Goal: Transaction & Acquisition: Purchase product/service

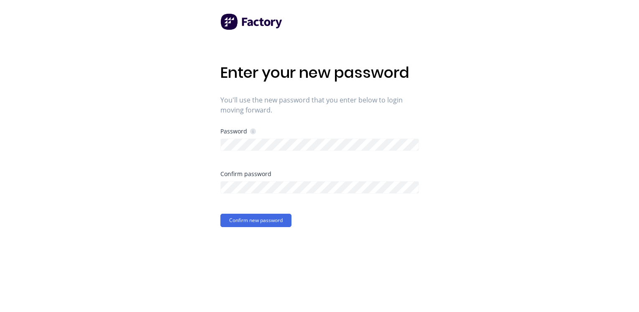
click at [231, 26] on img at bounding box center [252, 21] width 63 height 17
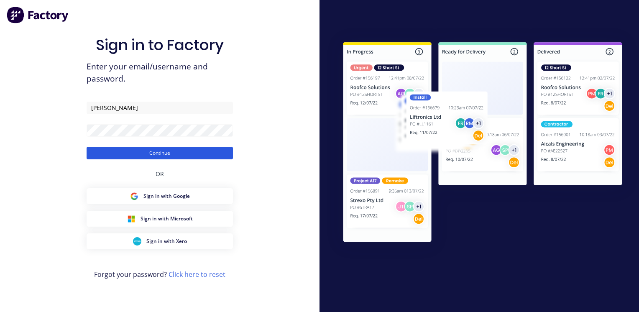
click at [127, 154] on button "Continue" at bounding box center [160, 153] width 146 height 13
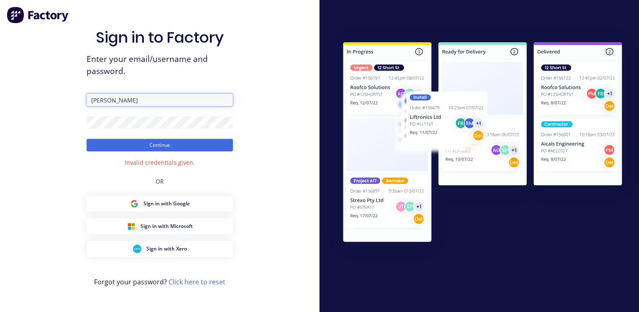
click at [122, 100] on input "[PERSON_NAME]" at bounding box center [160, 100] width 146 height 13
type input "[PERSON_NAME][EMAIL_ADDRESS][DOMAIN_NAME]"
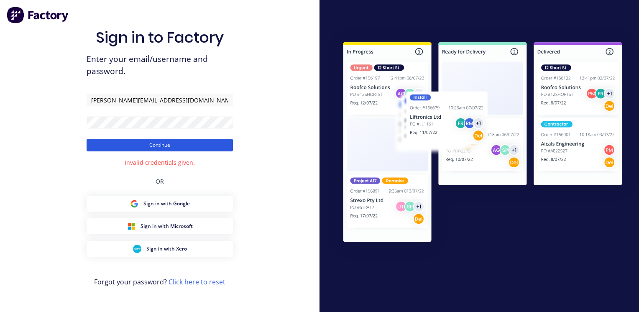
click at [143, 146] on button "Continue" at bounding box center [160, 145] width 146 height 13
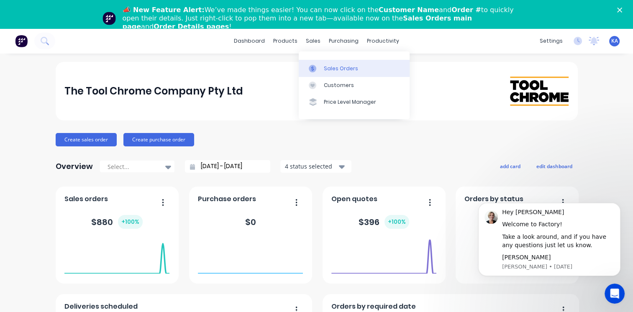
click at [330, 71] on div "Sales Orders" at bounding box center [341, 69] width 34 height 8
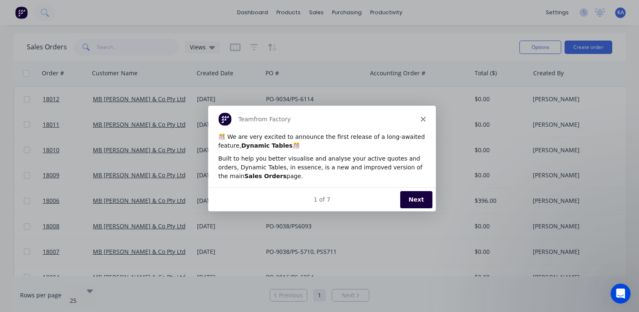
click at [424, 118] on icon "Close" at bounding box center [423, 118] width 5 height 5
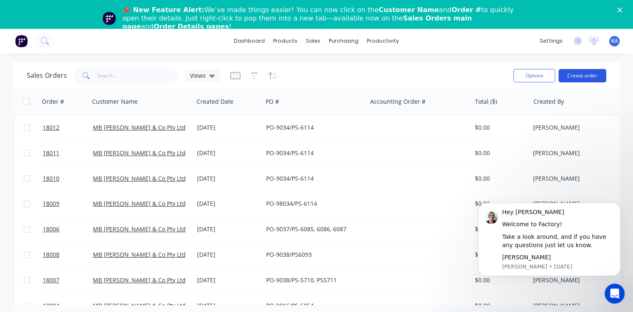
click at [574, 74] on button "Create order" at bounding box center [583, 75] width 48 height 13
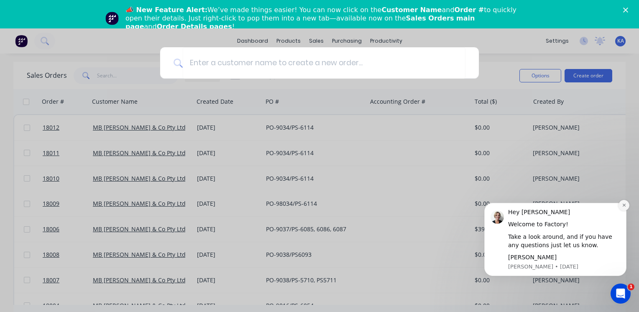
click at [623, 204] on icon "Dismiss notification" at bounding box center [624, 205] width 5 height 5
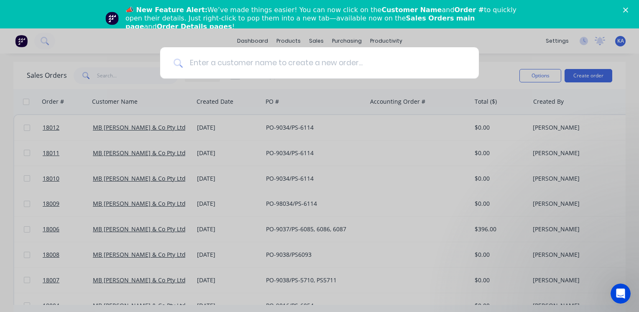
click at [220, 64] on input at bounding box center [324, 62] width 283 height 31
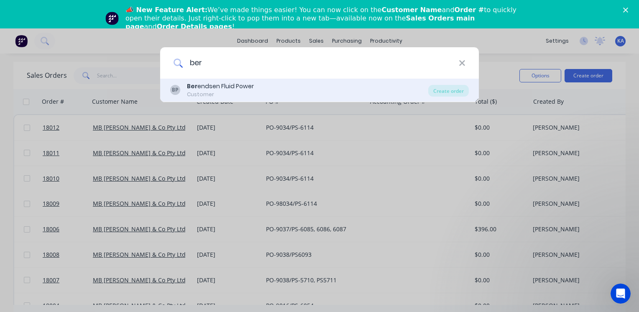
type input "ber"
click at [228, 87] on div "Ber endsen Fluid Power" at bounding box center [220, 86] width 67 height 9
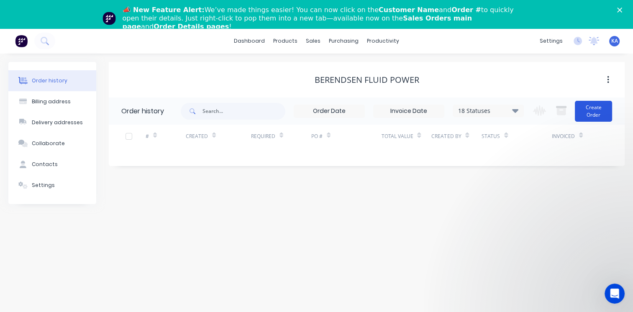
click at [595, 113] on button "Create Order" at bounding box center [593, 111] width 37 height 21
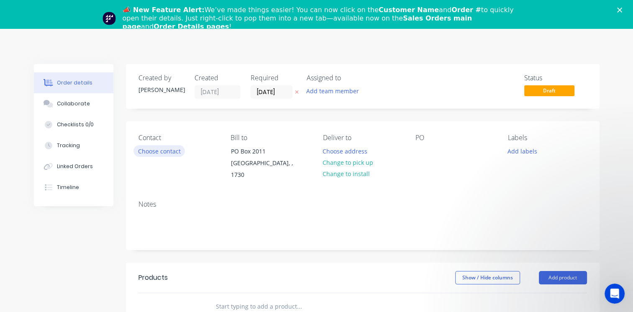
click at [175, 152] on button "Choose contact" at bounding box center [159, 150] width 51 height 11
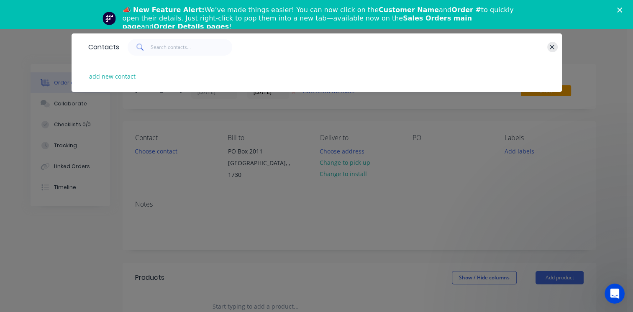
click at [552, 47] on icon "button" at bounding box center [552, 47] width 5 height 5
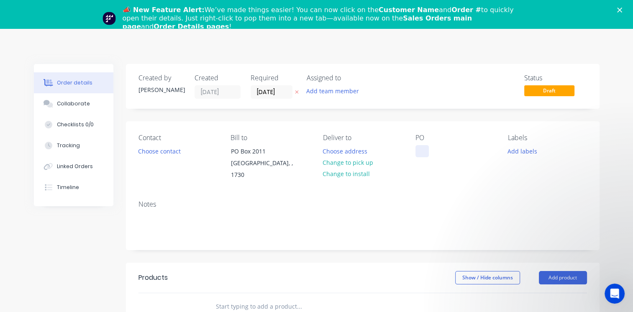
click at [418, 152] on div at bounding box center [422, 151] width 13 height 12
click at [439, 194] on div "Creating draft order... Loading... Order details Collaborate Checklists 0/0 Tra…" at bounding box center [317, 299] width 583 height 470
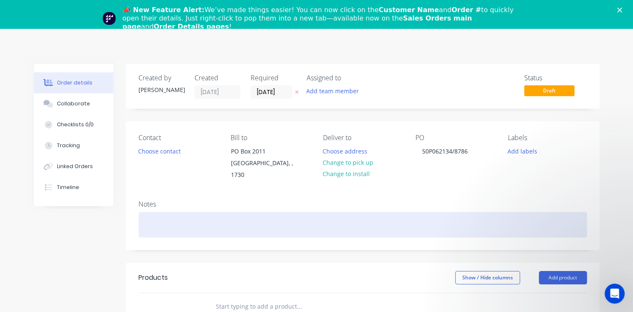
click at [151, 212] on div at bounding box center [363, 225] width 449 height 26
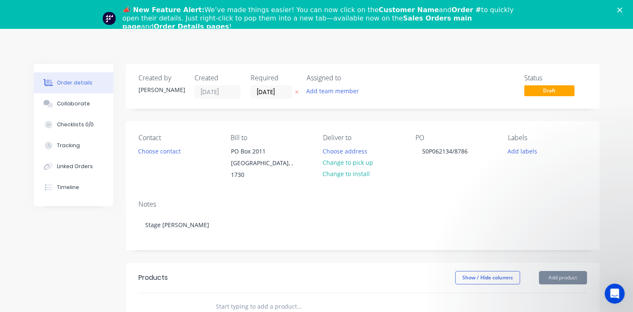
click at [391, 194] on div "Notes Stage Kress" at bounding box center [363, 222] width 474 height 56
click at [563, 271] on button "Add product" at bounding box center [563, 277] width 48 height 13
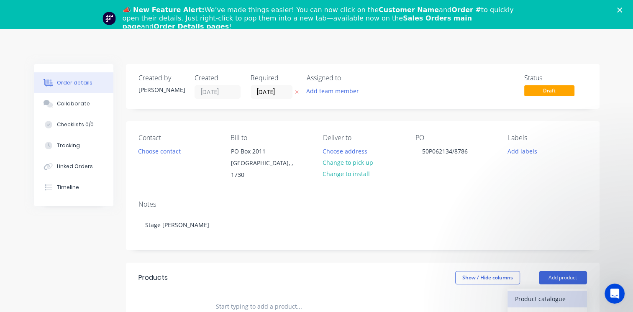
click at [551, 295] on div "Product catalogue" at bounding box center [547, 299] width 64 height 12
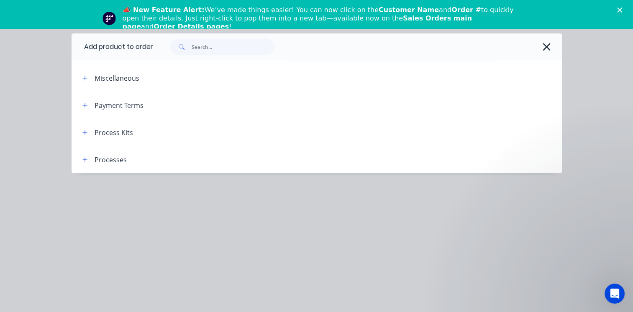
click at [119, 130] on div "Process Kits" at bounding box center [114, 133] width 39 height 10
click at [83, 135] on button "button" at bounding box center [85, 132] width 10 height 10
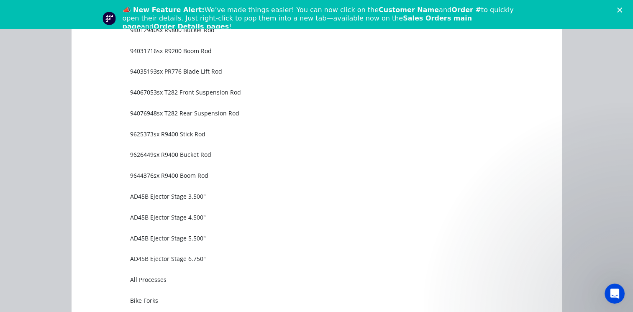
scroll to position [565, 0]
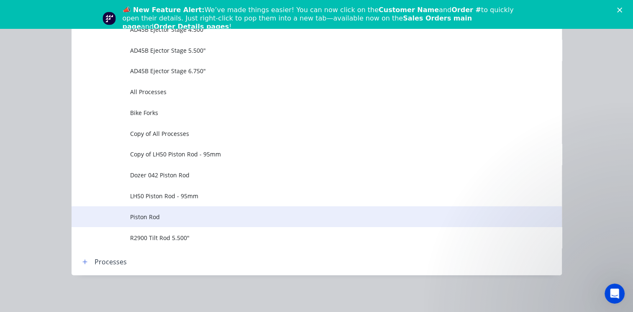
click at [153, 218] on span "Piston Rod" at bounding box center [302, 217] width 345 height 9
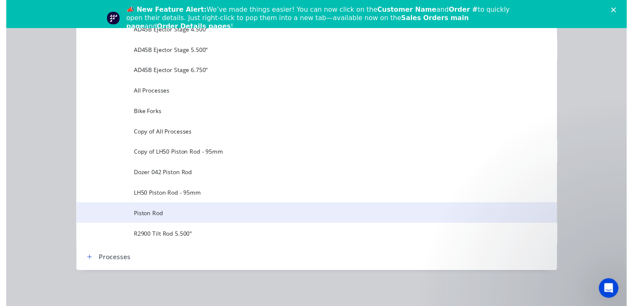
scroll to position [0, 0]
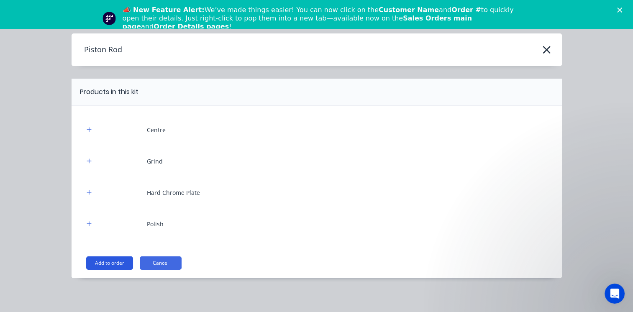
click at [118, 258] on button "Add to order" at bounding box center [109, 263] width 47 height 13
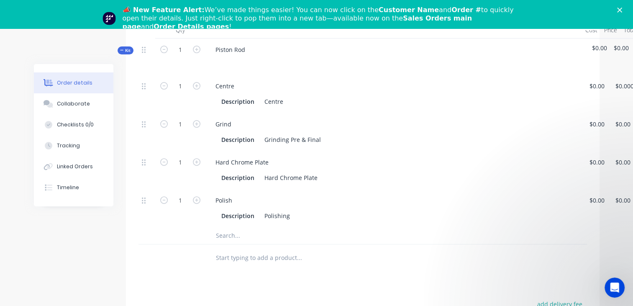
scroll to position [251, 0]
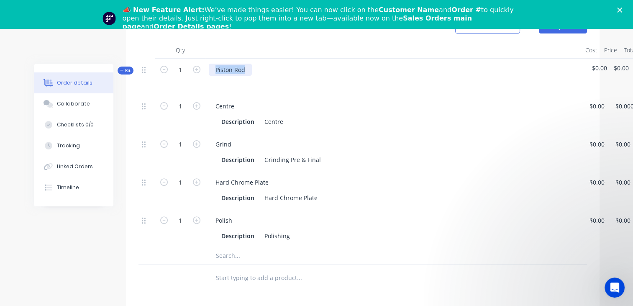
drag, startPoint x: 245, startPoint y: 59, endPoint x: 213, endPoint y: 63, distance: 32.4
click at [213, 64] on div "Piston Rod" at bounding box center [230, 70] width 43 height 12
click at [277, 85] on div "Stage Kress" at bounding box center [393, 77] width 377 height 36
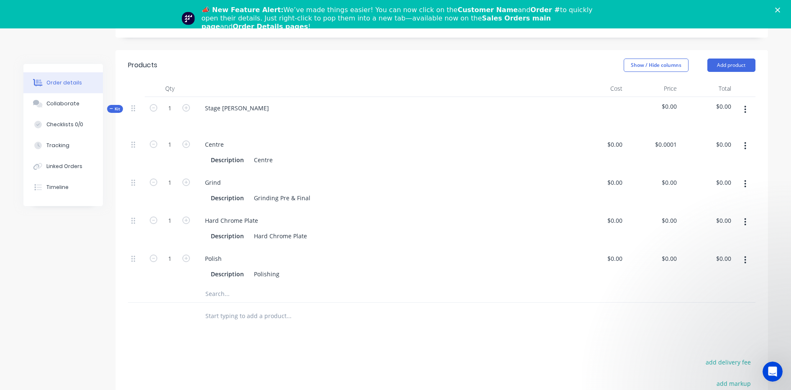
scroll to position [188, 0]
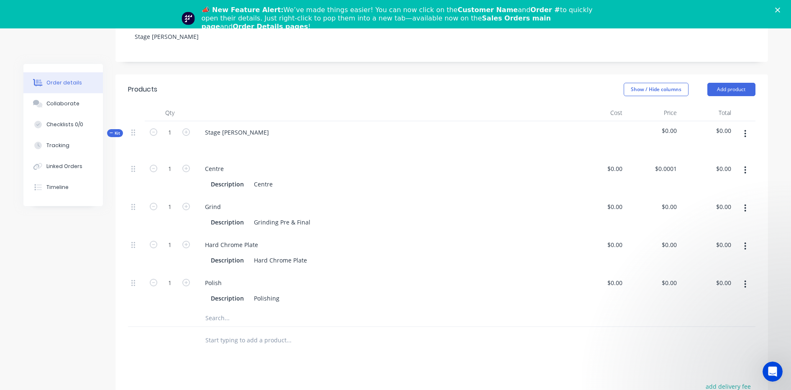
click at [639, 129] on icon "button" at bounding box center [746, 133] width 2 height 9
click at [639, 150] on div "Add product to kit" at bounding box center [716, 156] width 64 height 12
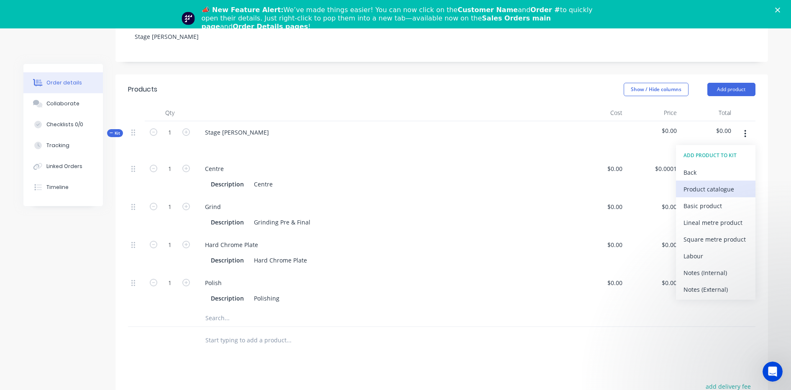
click at [639, 183] on div "Product catalogue" at bounding box center [716, 189] width 64 height 12
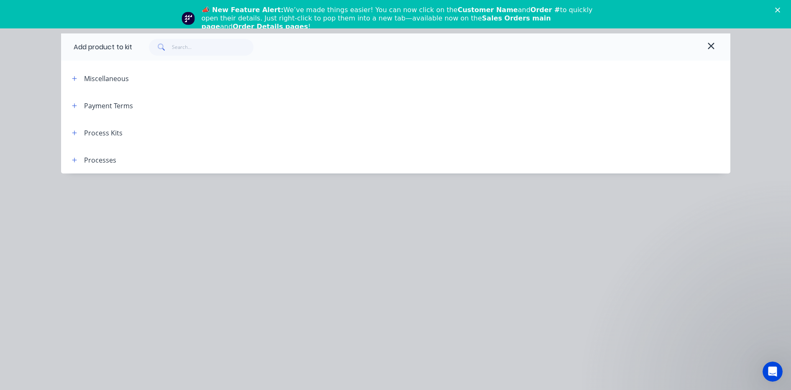
click at [104, 161] on div "Processes" at bounding box center [100, 160] width 32 height 10
click at [74, 162] on icon "button" at bounding box center [74, 160] width 5 height 6
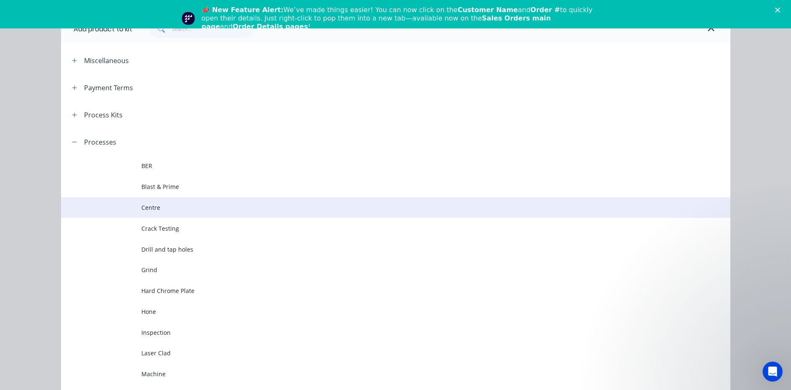
scroll to position [0, 0]
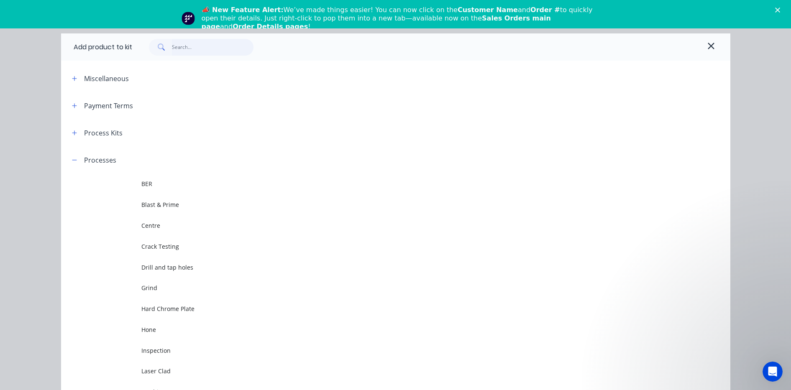
click at [192, 49] on input "text" at bounding box center [213, 47] width 82 height 17
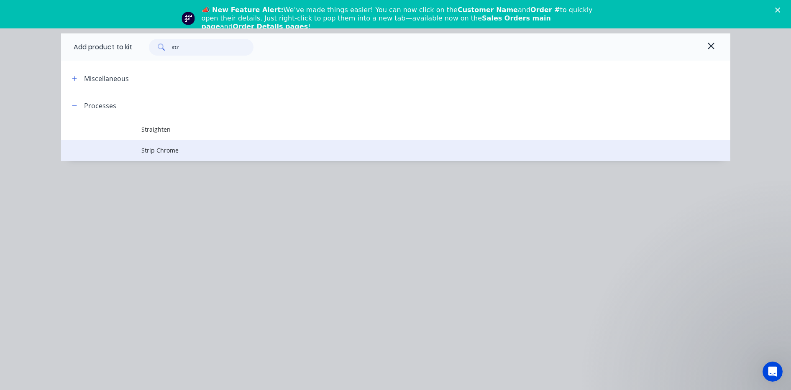
type input "str"
click at [172, 148] on span "Strip Chrome" at bounding box center [376, 150] width 471 height 9
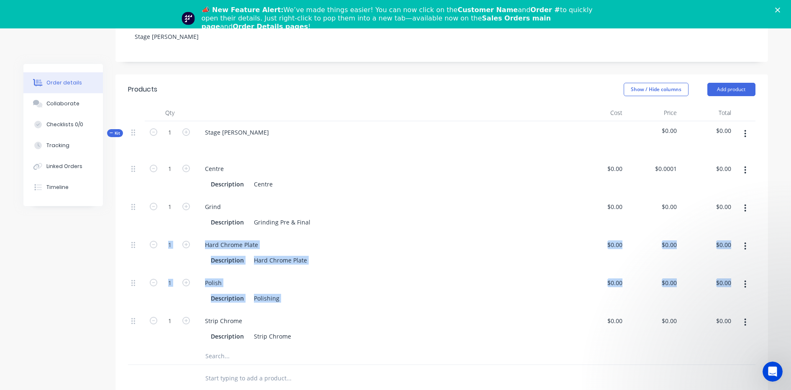
drag, startPoint x: 123, startPoint y: 313, endPoint x: 117, endPoint y: 236, distance: 76.4
click at [117, 236] on div "Qty Cost Price Total Kit 1 Stage Kress $0.00 $0.00 1 Centre Description Centre …" at bounding box center [442, 249] width 653 height 288
drag, startPoint x: 117, startPoint y: 236, endPoint x: 133, endPoint y: 309, distance: 74.6
click at [133, 312] on icon at bounding box center [133, 322] width 4 height 8
click at [132, 312] on icon at bounding box center [133, 321] width 4 height 6
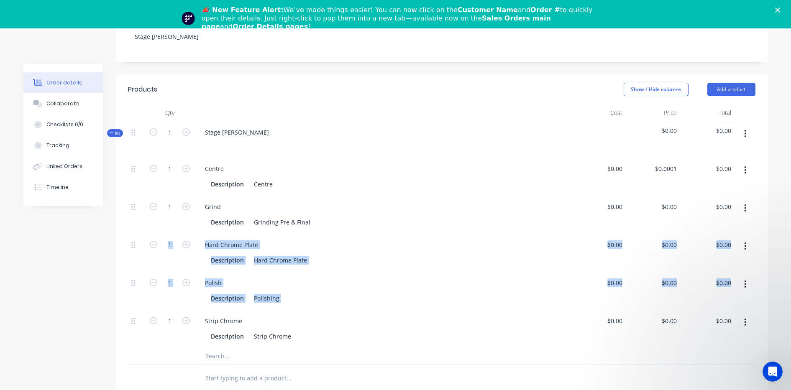
click at [387, 256] on div "Description Hard Chrome Plate" at bounding box center [382, 260] width 348 height 12
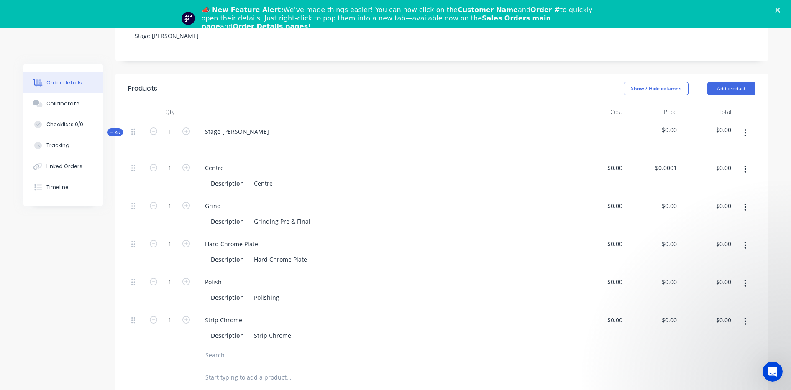
scroll to position [190, 0]
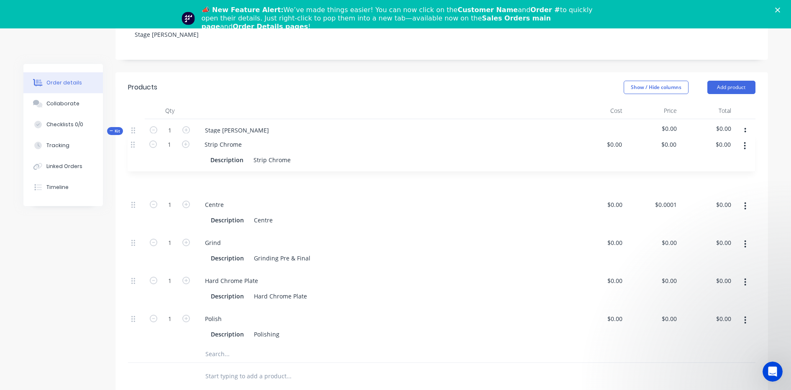
drag, startPoint x: 132, startPoint y: 311, endPoint x: 130, endPoint y: 139, distance: 172.0
click at [130, 139] on div "Kit 1 Stage Kress $0.00 $0.00 1 Centre Description Centre $0.00 $0.00 $0.0001 $…" at bounding box center [442, 241] width 628 height 244
click at [290, 176] on div "Strip Chrome" at bounding box center [273, 182] width 44 height 12
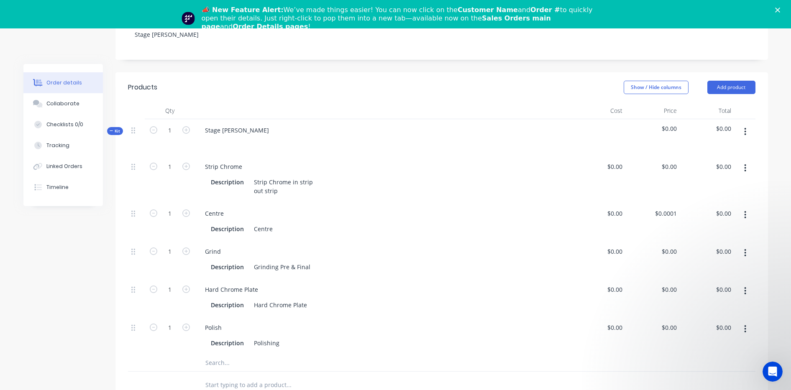
click at [295, 208] on div "Centre" at bounding box center [383, 214] width 370 height 12
click at [277, 223] on div "Description Centre" at bounding box center [382, 229] width 348 height 12
click at [269, 223] on div "Centre" at bounding box center [264, 229] width 26 height 12
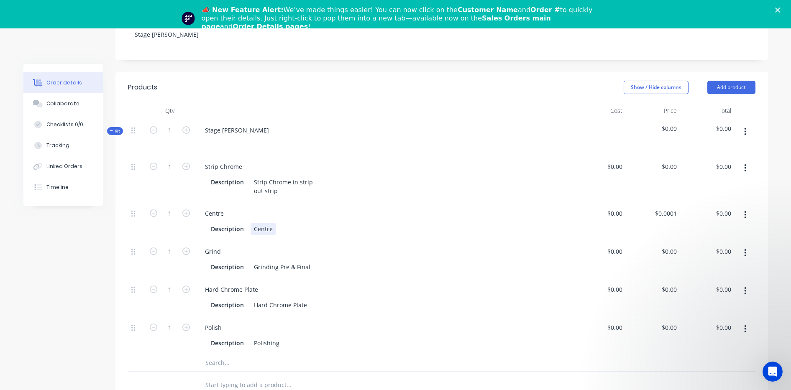
click at [272, 223] on div "Centre" at bounding box center [264, 229] width 26 height 12
click at [639, 249] on icon "button" at bounding box center [746, 253] width 2 height 9
click at [639, 269] on div "Duplicate" at bounding box center [716, 275] width 64 height 12
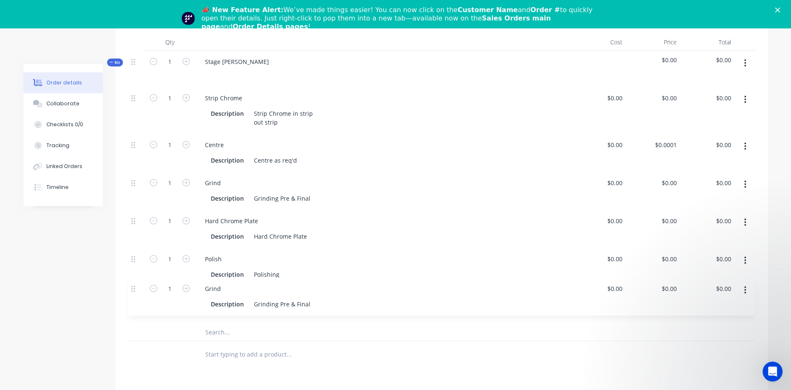
scroll to position [262, 0]
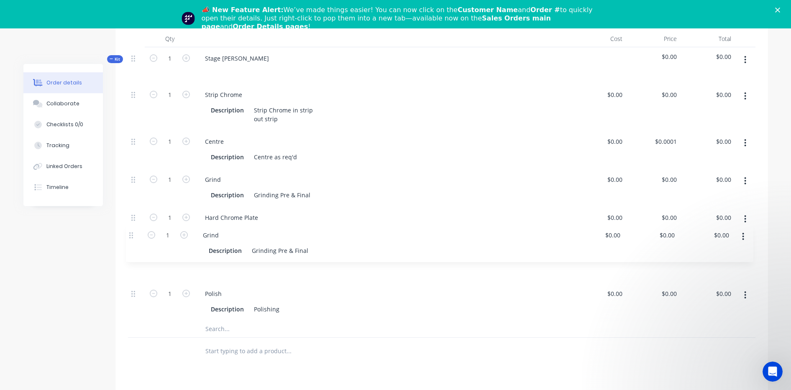
drag, startPoint x: 133, startPoint y: 357, endPoint x: 131, endPoint y: 231, distance: 126.0
click at [131, 231] on div "1 Strip Chrome Description Strip Chrome in strip out strip $0.00 $0.00 $0.00 $0…" at bounding box center [442, 202] width 628 height 237
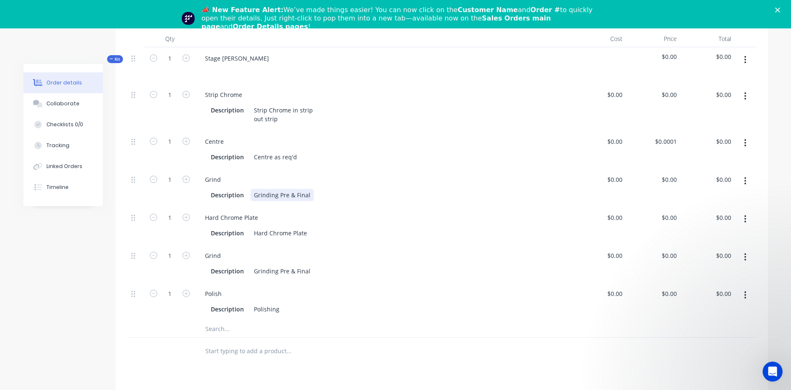
click at [310, 189] on div "Grinding Pre & Final" at bounding box center [282, 195] width 63 height 12
click at [314, 265] on div "Description Grinding Pre & Final" at bounding box center [382, 271] width 348 height 12
click at [277, 303] on div "Polishing" at bounding box center [267, 309] width 32 height 12
click at [370, 245] on div "Grind Description Grinding Pre & Final 8.998+/- 0.0015"" at bounding box center [383, 264] width 377 height 38
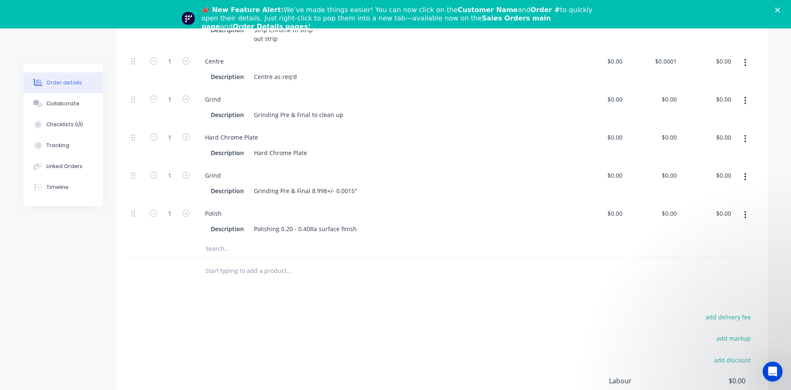
scroll to position [367, 0]
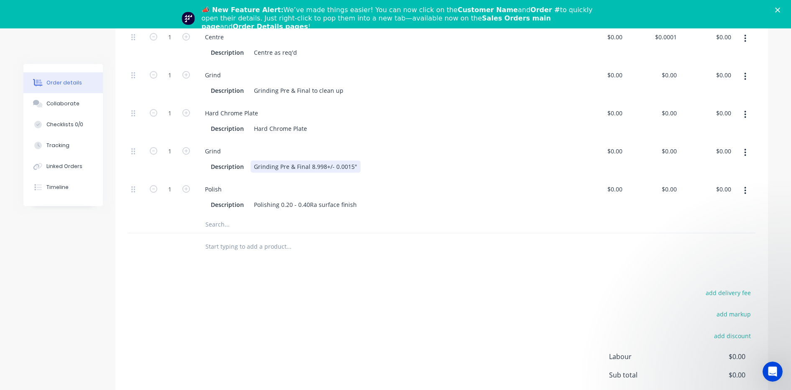
click at [293, 161] on div "Grinding Pre & Final 8.998+/- 0.0015"" at bounding box center [306, 167] width 110 height 12
click at [323, 85] on div "Grinding Pre & Final to clean up" at bounding box center [299, 91] width 96 height 12
click at [309, 85] on div "Grinding Pre & Final to clean up" at bounding box center [299, 91] width 96 height 12
click at [372, 149] on div "Grind Description Grinding Final 8.998+/- 0.0015"" at bounding box center [383, 159] width 377 height 38
click at [305, 123] on div "Hard Chrome Plate" at bounding box center [281, 129] width 60 height 12
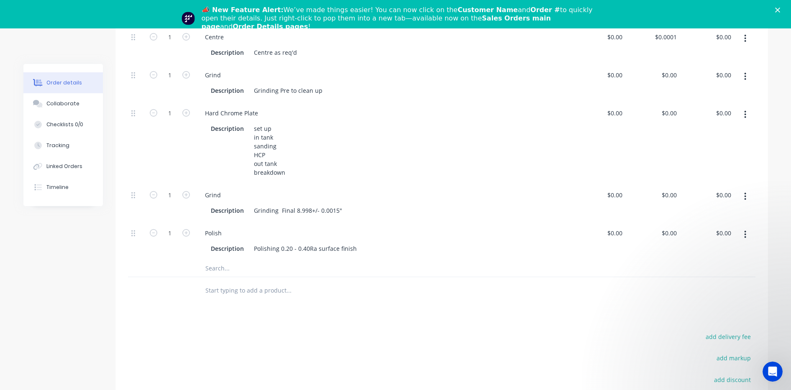
click at [356, 227] on div "Polish" at bounding box center [383, 233] width 370 height 12
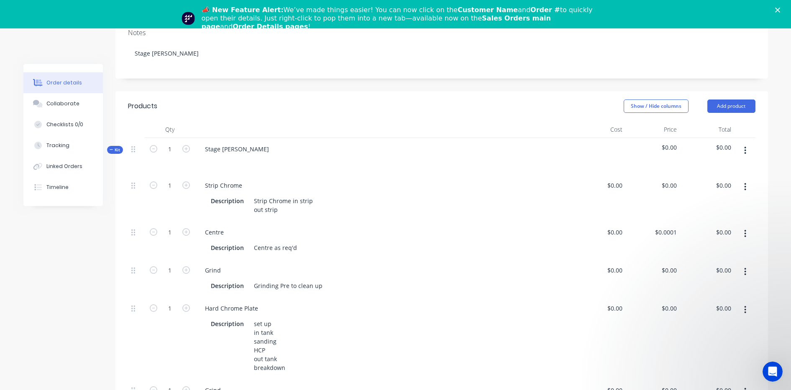
scroll to position [0, 0]
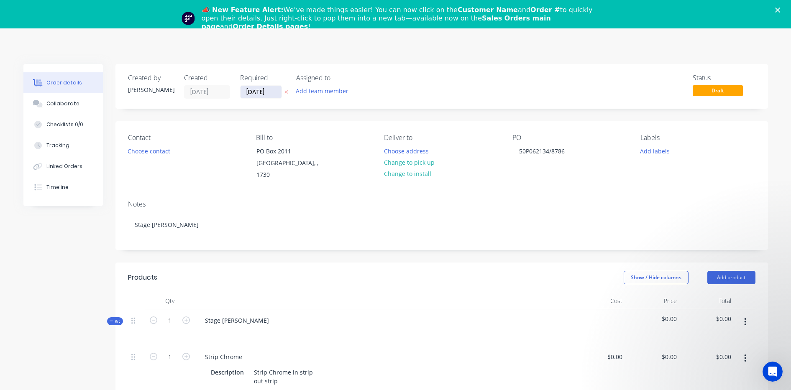
click at [272, 90] on input "15/08/25" at bounding box center [261, 92] width 41 height 13
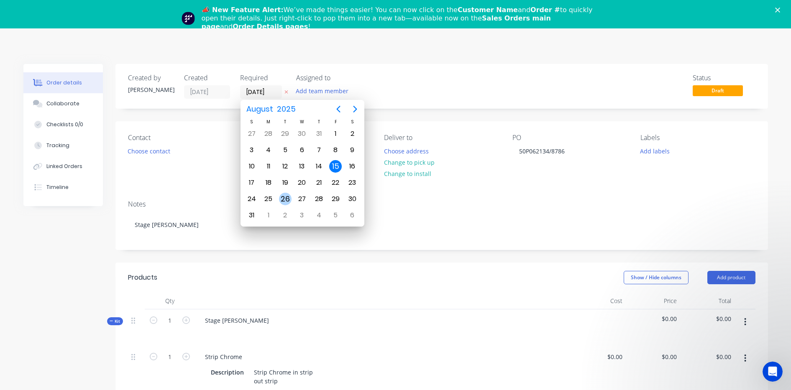
click at [287, 197] on div "26" at bounding box center [285, 199] width 13 height 13
type input "26/08/25"
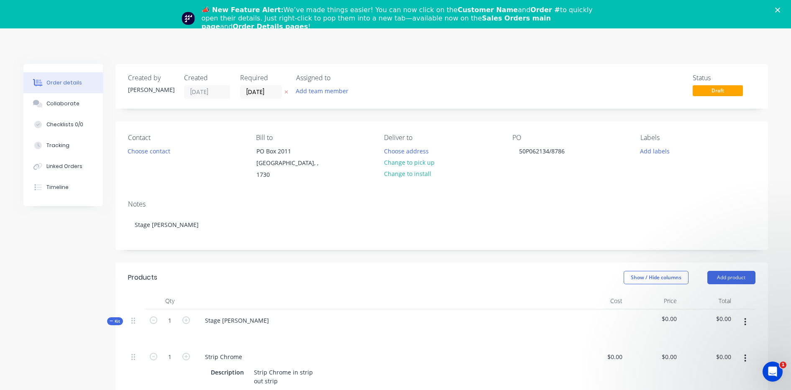
click at [639, 9] on icon "Close" at bounding box center [777, 10] width 5 height 5
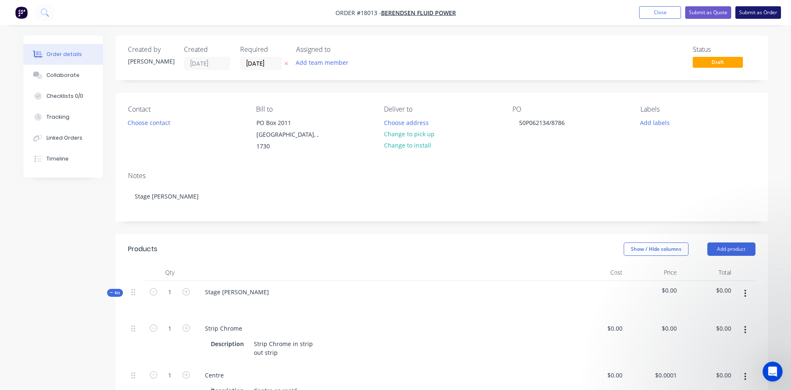
click at [639, 11] on button "Submit as Order" at bounding box center [759, 12] width 46 height 13
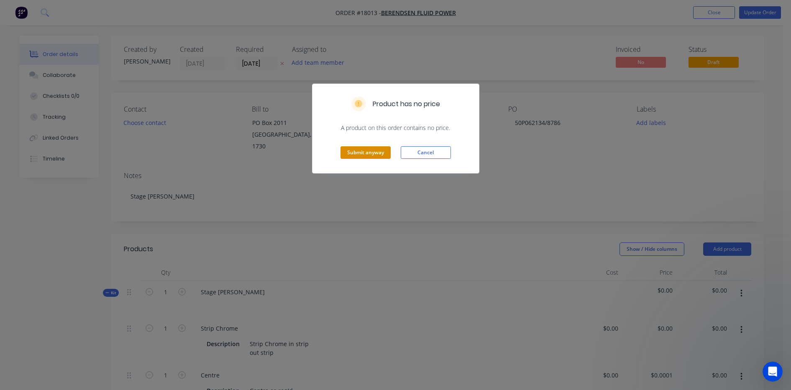
click at [378, 154] on button "Submit anyway" at bounding box center [366, 152] width 50 height 13
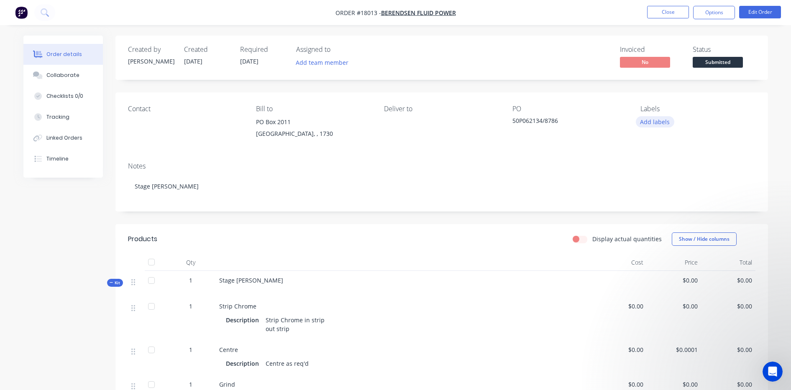
click at [639, 123] on button "Add labels" at bounding box center [655, 121] width 39 height 11
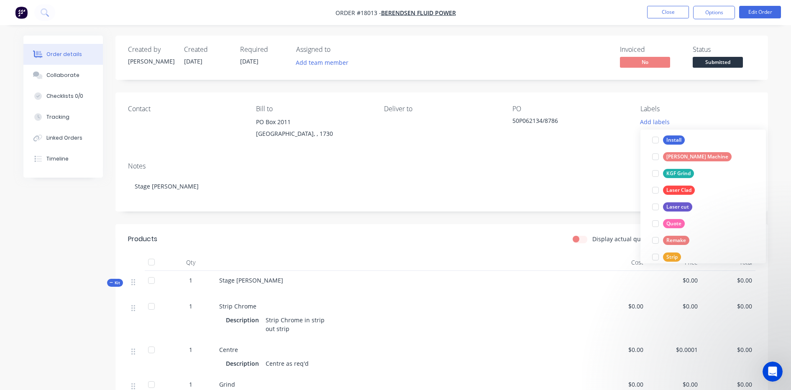
scroll to position [184, 0]
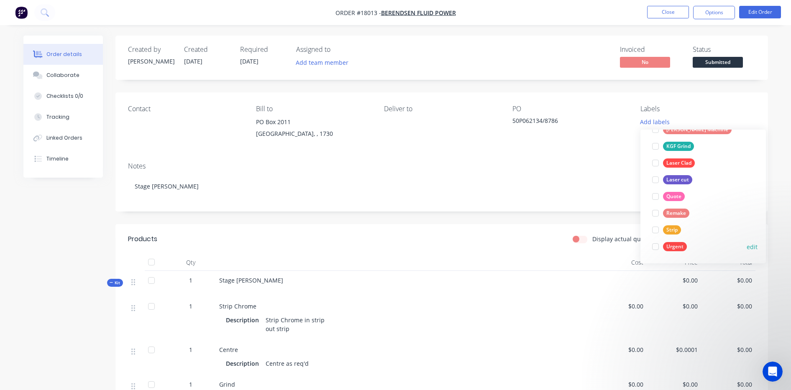
click at [639, 248] on div "Urgent" at bounding box center [675, 246] width 24 height 9
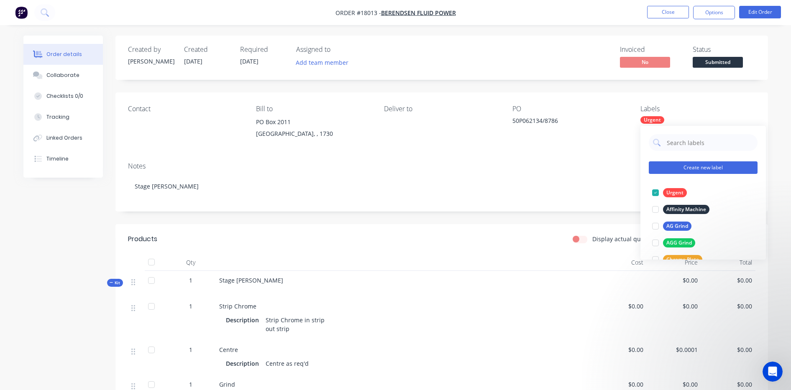
click at [639, 165] on button "Create new label" at bounding box center [703, 168] width 109 height 13
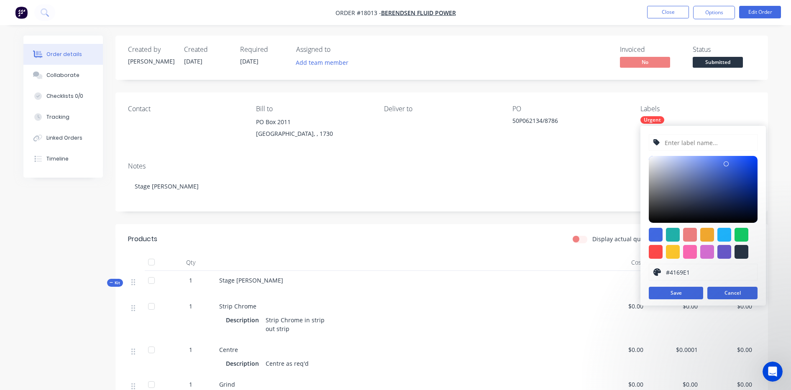
drag, startPoint x: 734, startPoint y: 282, endPoint x: 732, endPoint y: 289, distance: 6.9
click at [639, 283] on div "#4169E1 hex #4169E1 Save Cancel" at bounding box center [704, 216] width 126 height 180
click at [639, 290] on button "Cancel" at bounding box center [733, 293] width 50 height 13
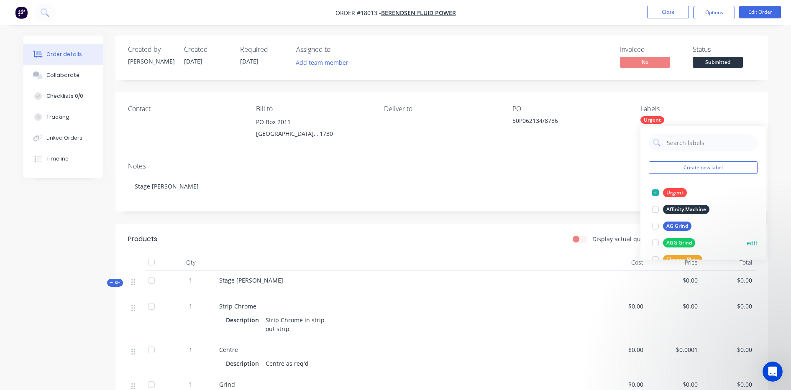
scroll to position [52, 0]
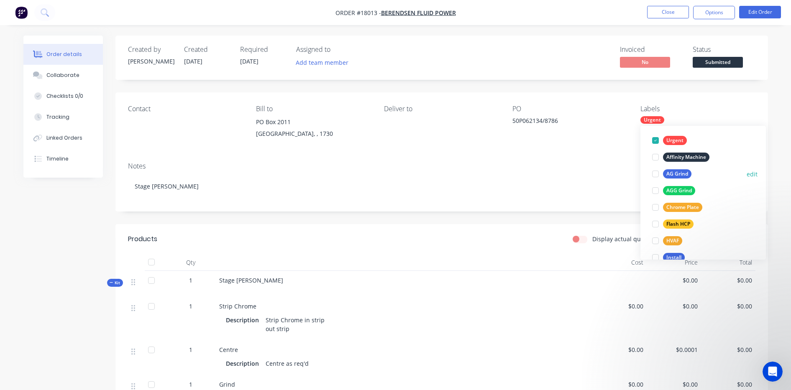
click at [639, 175] on div at bounding box center [655, 174] width 17 height 17
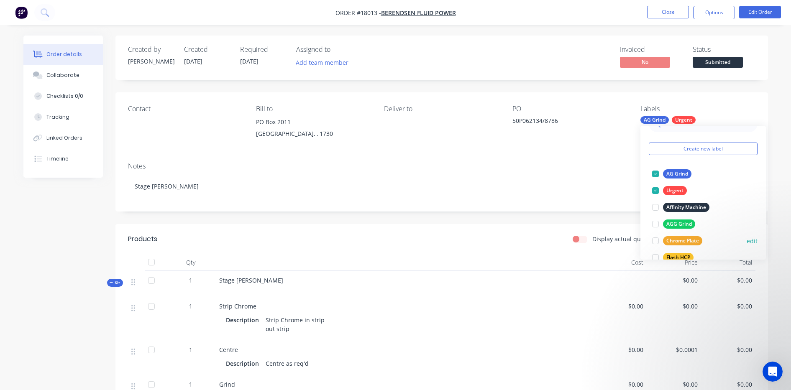
click at [639, 242] on div at bounding box center [655, 241] width 17 height 17
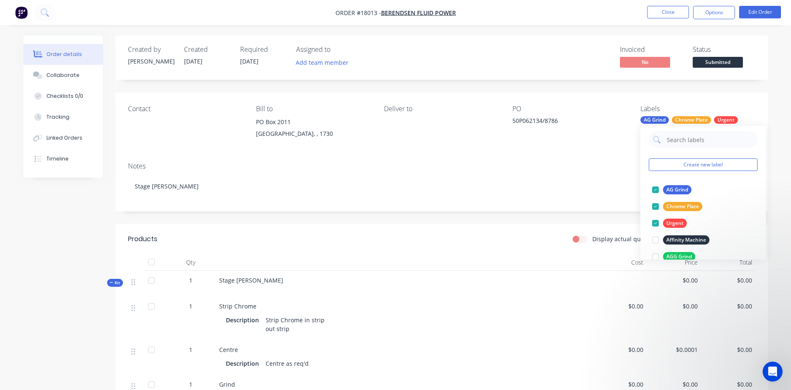
scroll to position [0, 0]
click at [535, 241] on div "Display actual quantities Show / Hide columns" at bounding box center [508, 239] width 494 height 13
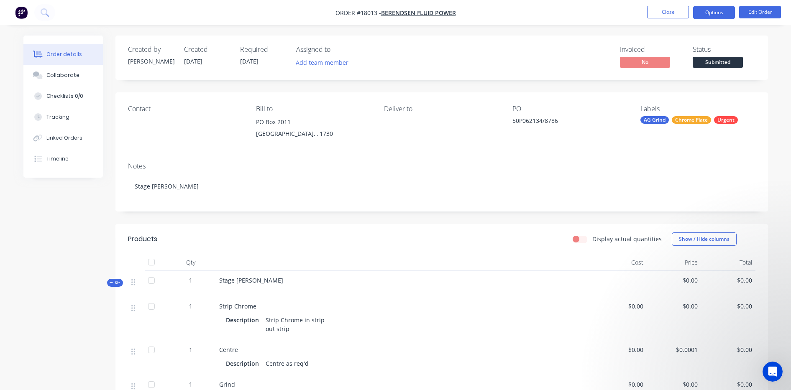
click at [639, 7] on button "Options" at bounding box center [714, 12] width 42 height 13
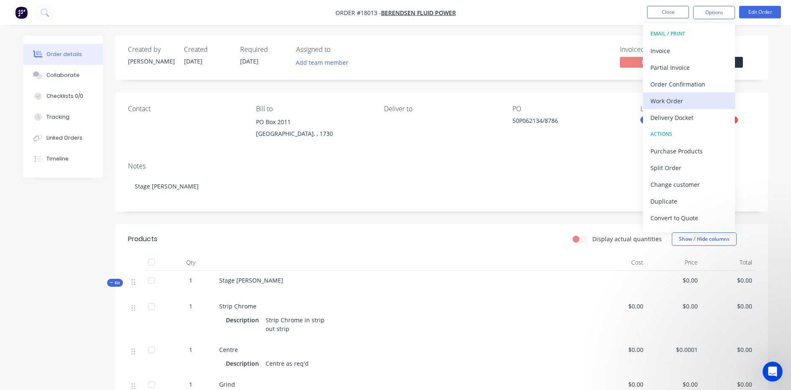
click at [639, 95] on div "Work Order" at bounding box center [689, 101] width 77 height 12
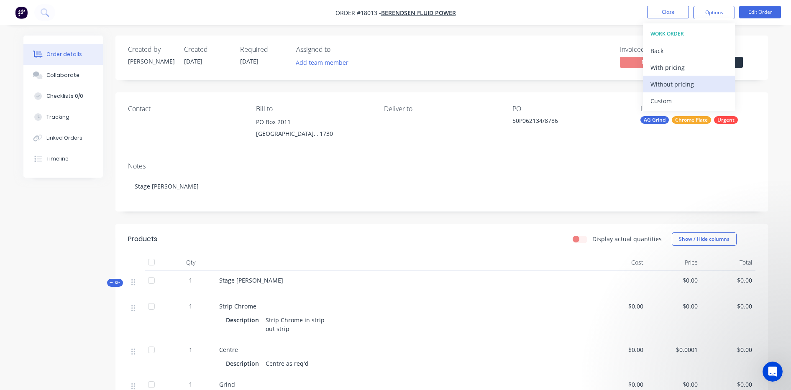
click at [639, 83] on div "Without pricing" at bounding box center [689, 84] width 77 height 12
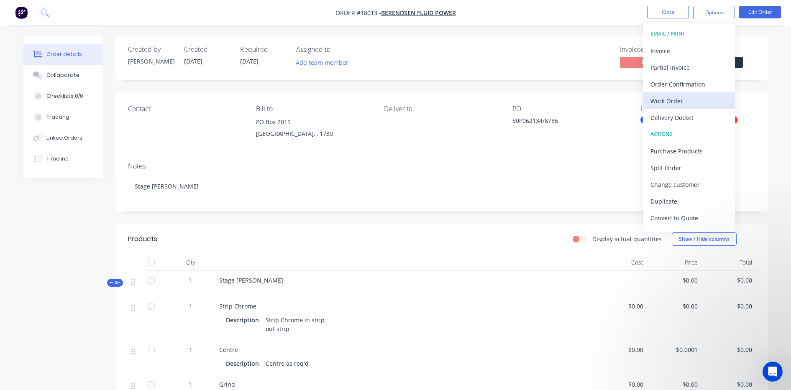
click at [639, 99] on div "Work Order" at bounding box center [689, 101] width 77 height 12
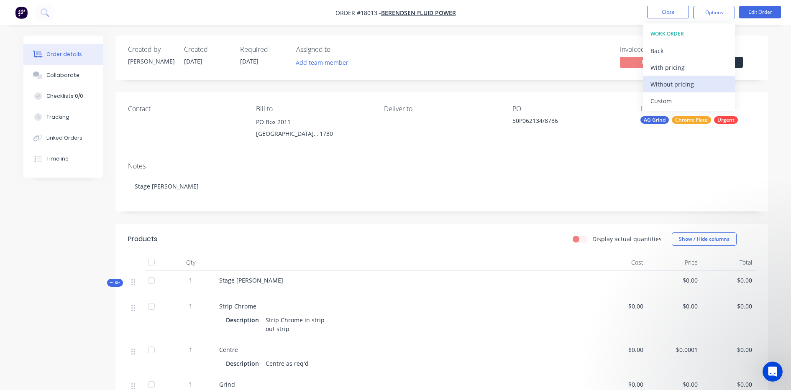
click at [639, 82] on div "Without pricing" at bounding box center [689, 84] width 77 height 12
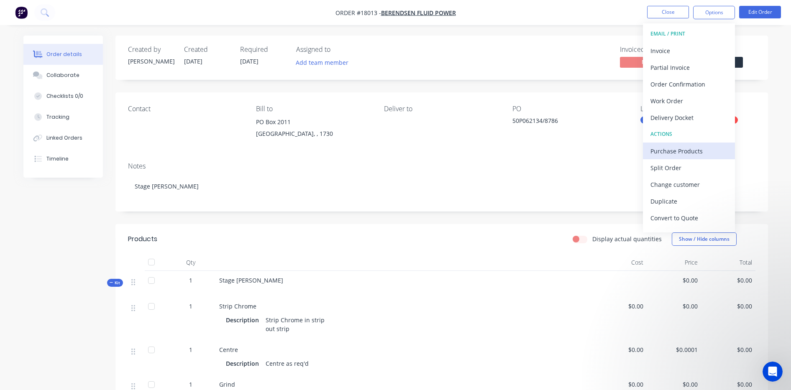
click at [639, 149] on div "Purchase Products" at bounding box center [689, 151] width 77 height 12
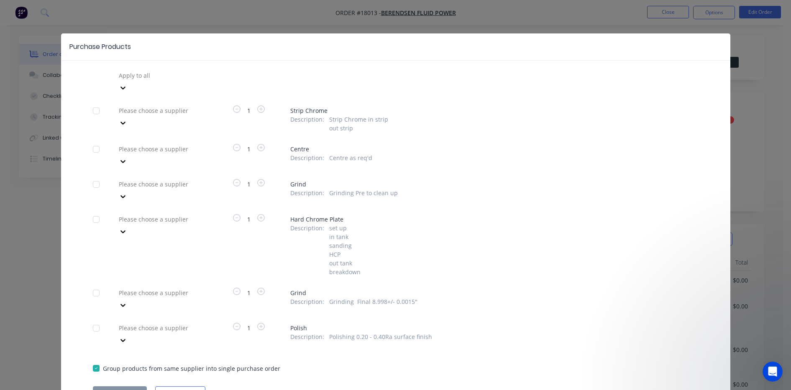
click at [93, 103] on div at bounding box center [96, 111] width 17 height 17
click at [95, 141] on div at bounding box center [96, 149] width 17 height 17
click at [90, 176] on div at bounding box center [96, 184] width 17 height 17
click at [94, 285] on div at bounding box center [96, 293] width 17 height 17
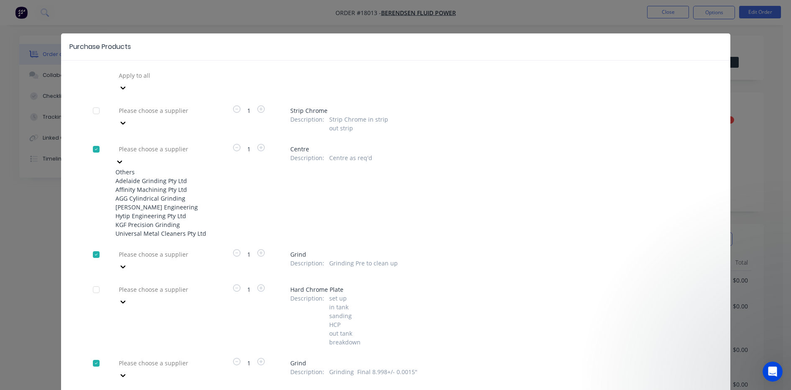
click at [193, 144] on div at bounding box center [178, 149] width 121 height 10
click at [176, 177] on div "Adelaide Grinding Pty Ltd" at bounding box center [162, 181] width 92 height 9
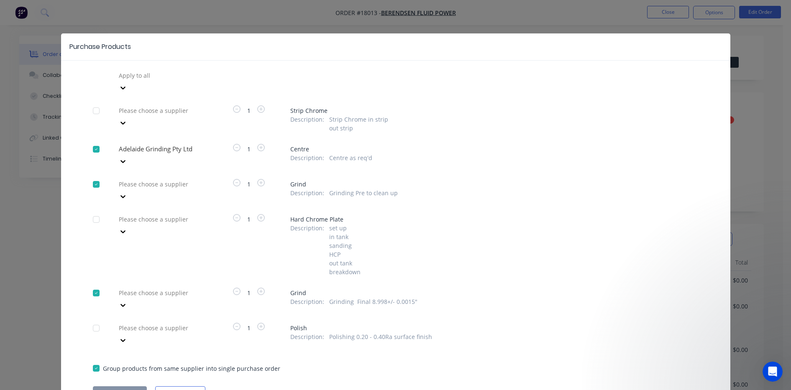
click at [176, 81] on div at bounding box center [178, 75] width 121 height 10
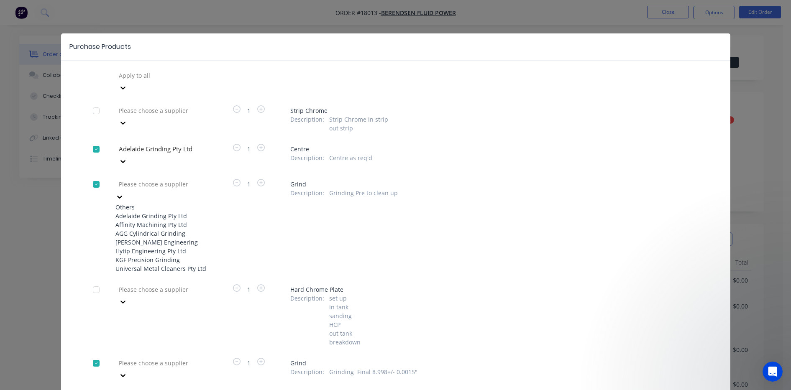
click at [167, 212] on div "Adelaide Grinding Pty Ltd" at bounding box center [162, 216] width 92 height 9
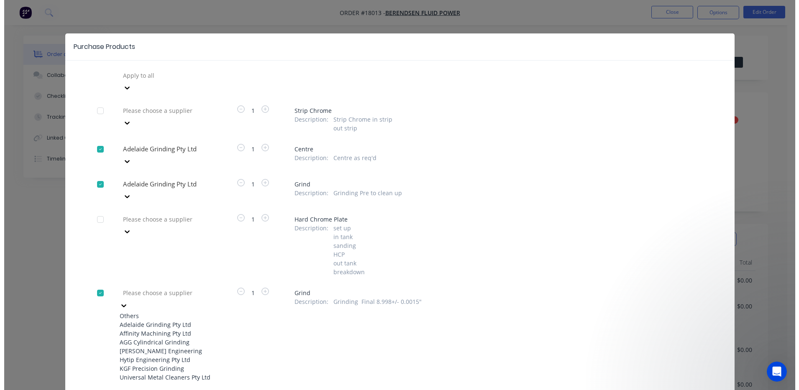
scroll to position [11, 0]
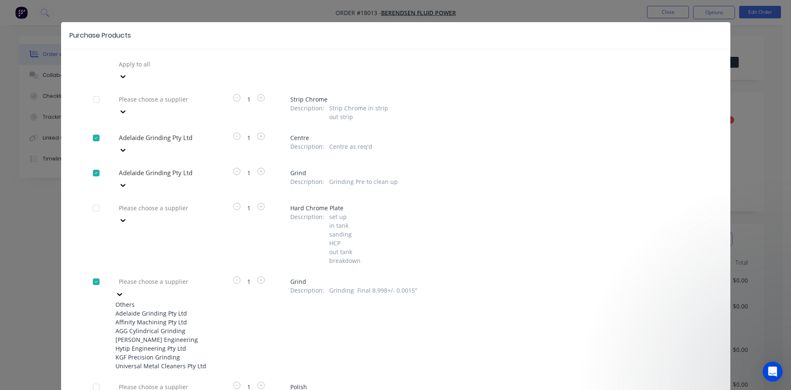
click at [167, 83] on div "7 results available. Use Up and Down to choose options, press Enter to select t…" at bounding box center [162, 70] width 92 height 25
click at [166, 309] on div "Adelaide Grinding Pty Ltd" at bounding box center [162, 313] width 92 height 9
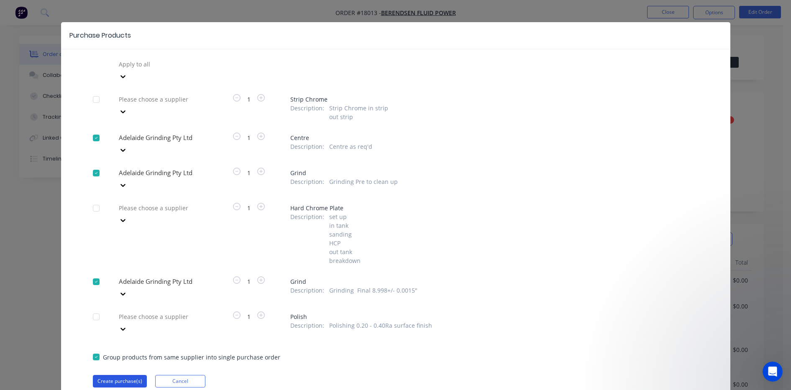
click at [102, 312] on button "Create purchase(s)" at bounding box center [120, 381] width 54 height 13
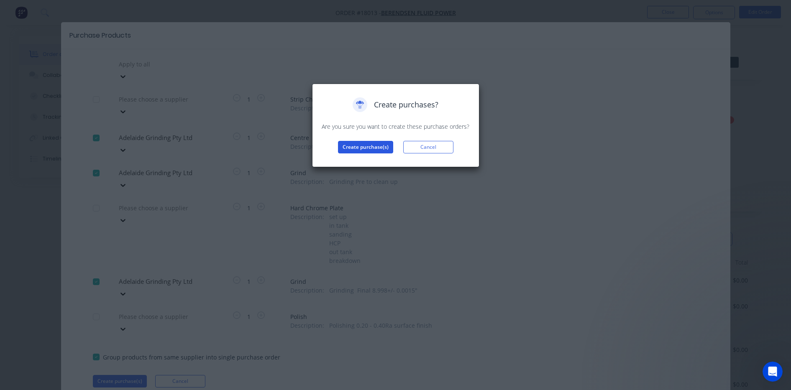
click at [376, 145] on button "Create purchase(s)" at bounding box center [365, 147] width 55 height 13
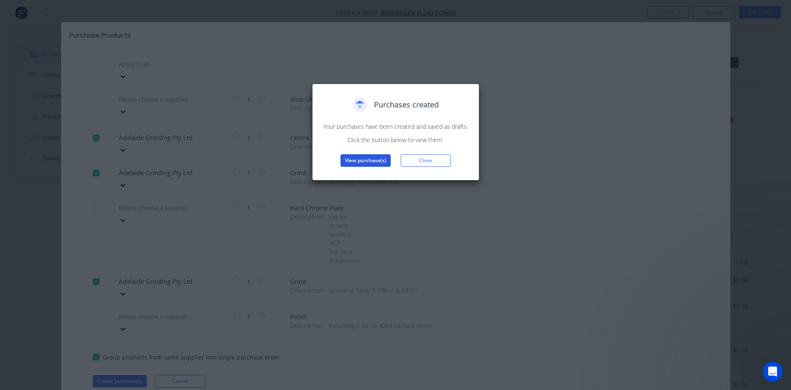
click at [372, 158] on button "View purchase(s)" at bounding box center [366, 160] width 50 height 13
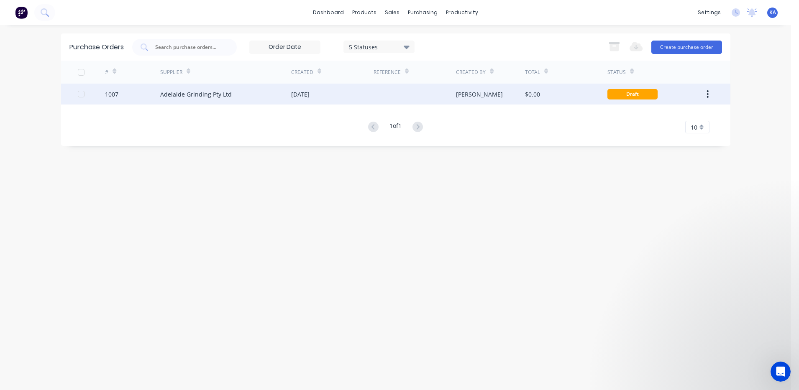
click at [196, 97] on div "Adelaide Grinding Pty Ltd" at bounding box center [196, 94] width 72 height 9
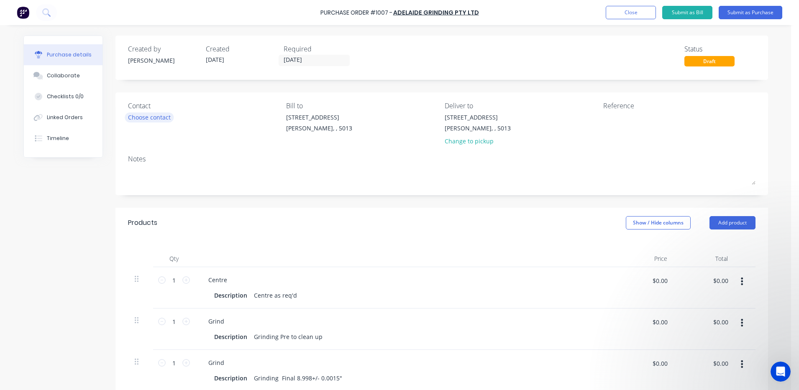
click at [162, 118] on div "Choose contact" at bounding box center [149, 117] width 43 height 9
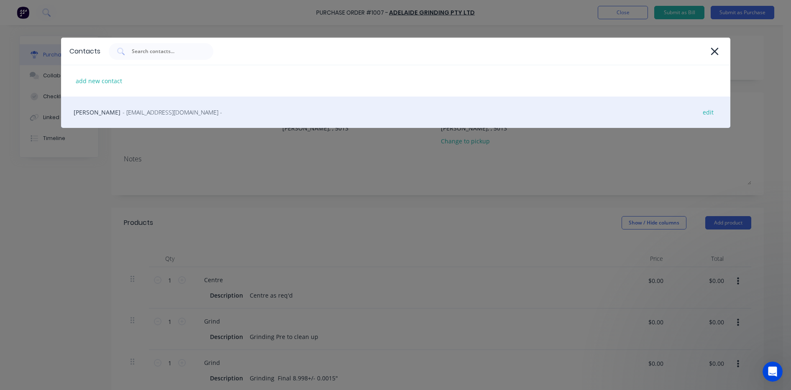
click at [136, 110] on span "- accounts@adelaidegrinding.com.au -" at bounding box center [173, 112] width 100 height 9
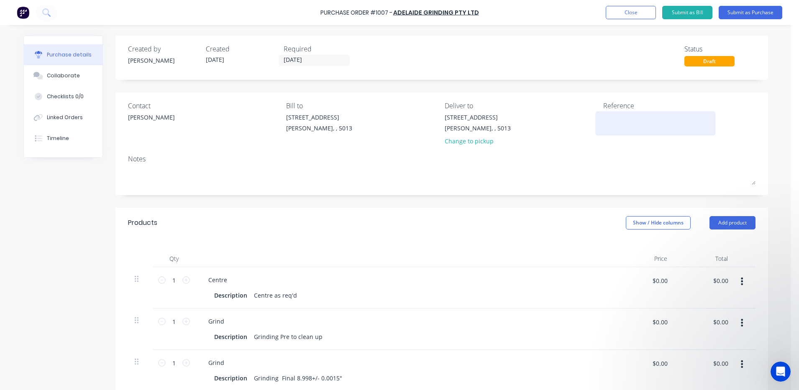
click at [606, 131] on textarea at bounding box center [655, 122] width 105 height 19
type textarea "TC18013"
click at [601, 163] on div "Notes" at bounding box center [442, 159] width 628 height 10
click at [639, 9] on button "Submit as Purchase" at bounding box center [751, 12] width 64 height 13
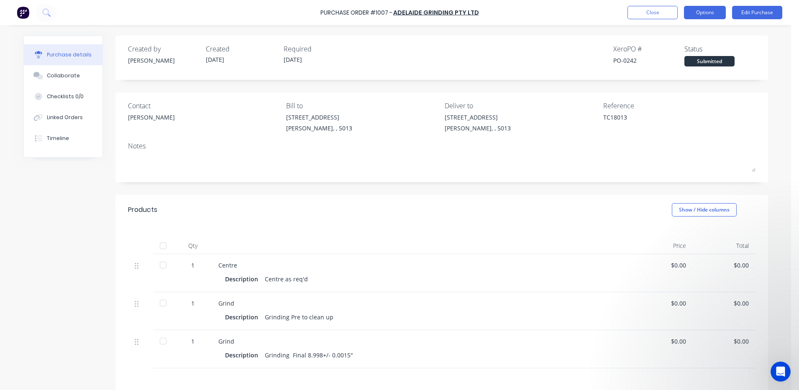
click at [639, 13] on button "Options" at bounding box center [705, 12] width 42 height 13
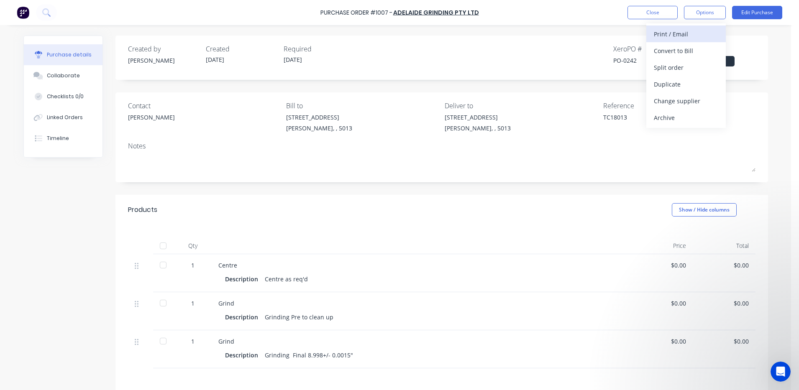
click at [639, 33] on div "Print / Email" at bounding box center [686, 34] width 64 height 12
click at [639, 67] on div "Without pricing" at bounding box center [686, 68] width 64 height 12
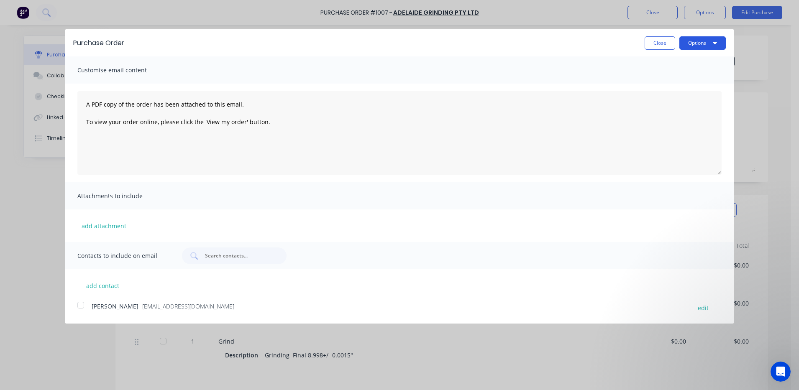
click at [639, 41] on button "Options" at bounding box center [703, 42] width 46 height 13
click at [639, 64] on div "Print" at bounding box center [686, 64] width 64 height 12
